Goal: Information Seeking & Learning: Check status

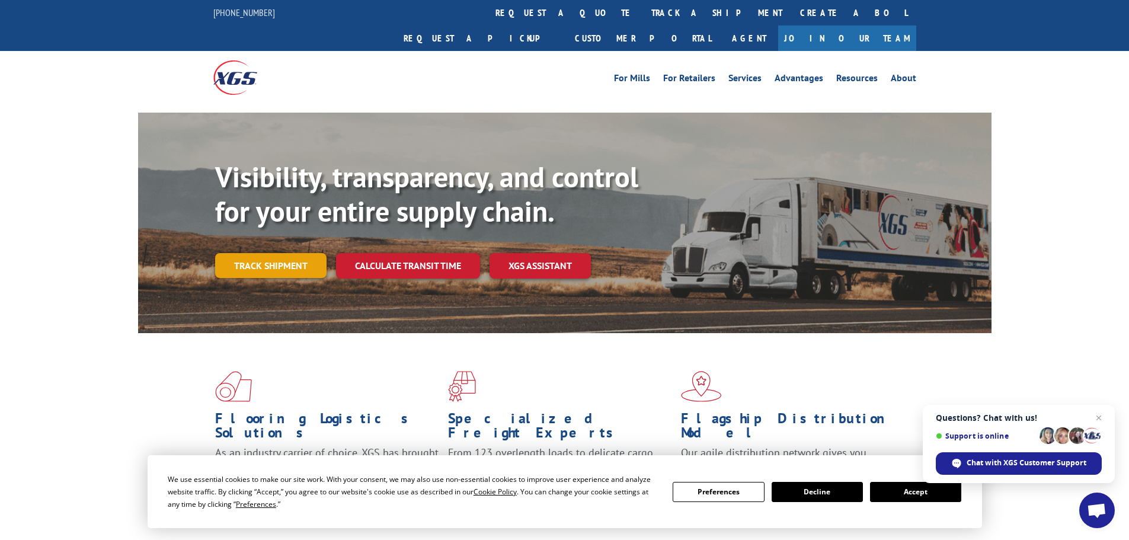
click at [284, 253] on link "Track shipment" at bounding box center [270, 265] width 111 height 25
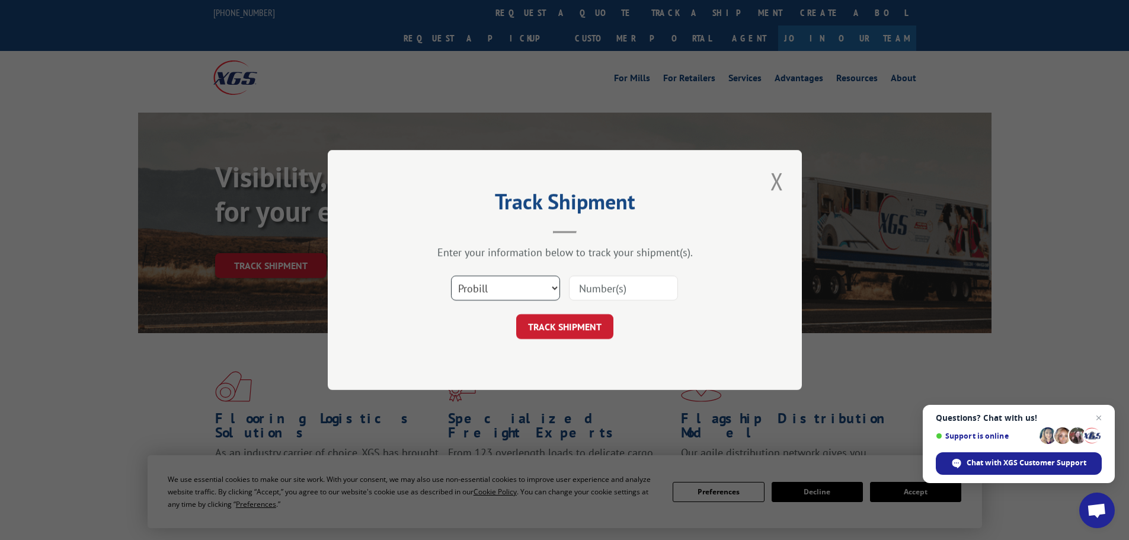
click at [553, 286] on select "Select category... Probill BOL PO" at bounding box center [505, 288] width 109 height 25
select select "bol"
click at [451, 276] on select "Select category... Probill BOL PO" at bounding box center [505, 288] width 109 height 25
click at [597, 286] on input at bounding box center [623, 288] width 109 height 25
type input "2821239"
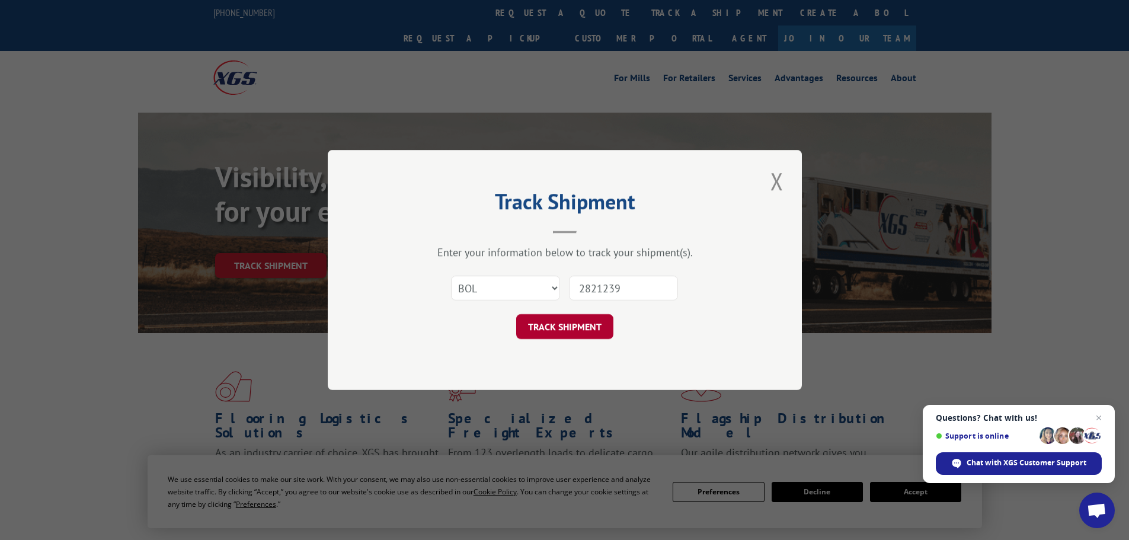
click at [590, 330] on button "TRACK SHIPMENT" at bounding box center [564, 326] width 97 height 25
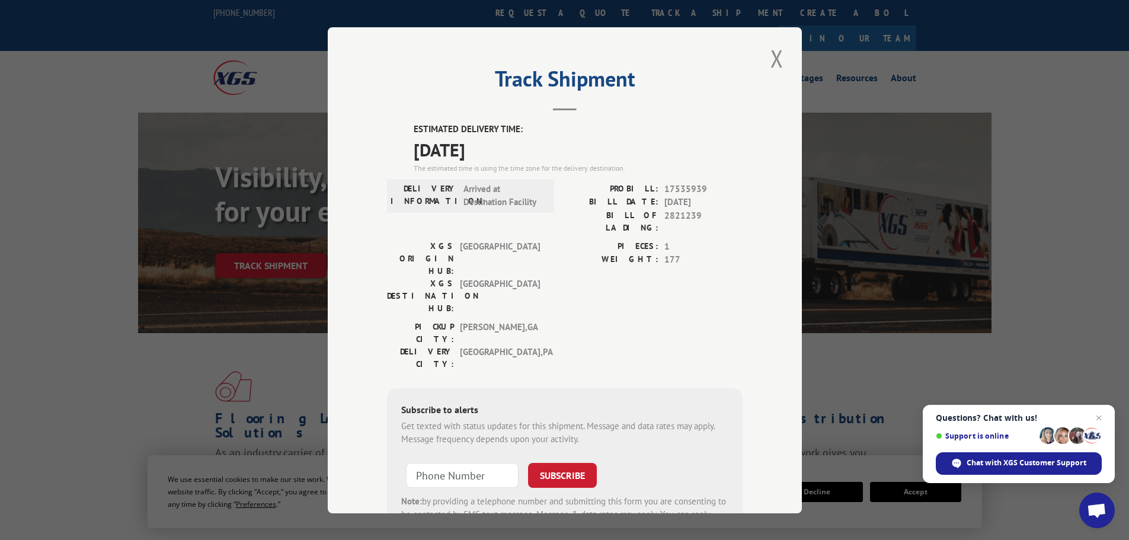
click at [480, 201] on span "Arrived at Destination Facility" at bounding box center [503, 195] width 80 height 27
click at [773, 60] on button "Close modal" at bounding box center [777, 58] width 20 height 33
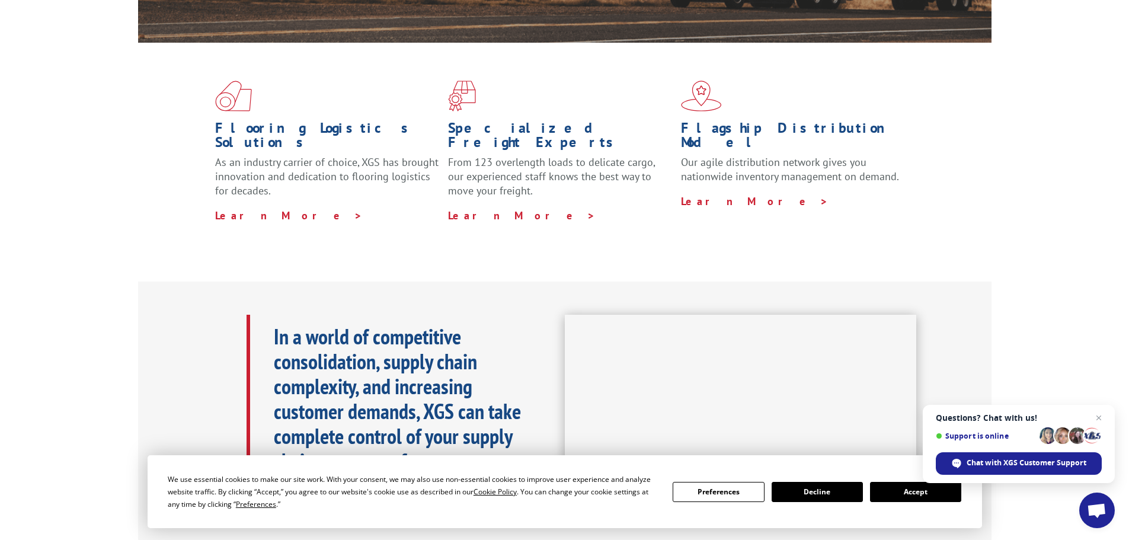
scroll to position [118, 0]
